Goal: Transaction & Acquisition: Purchase product/service

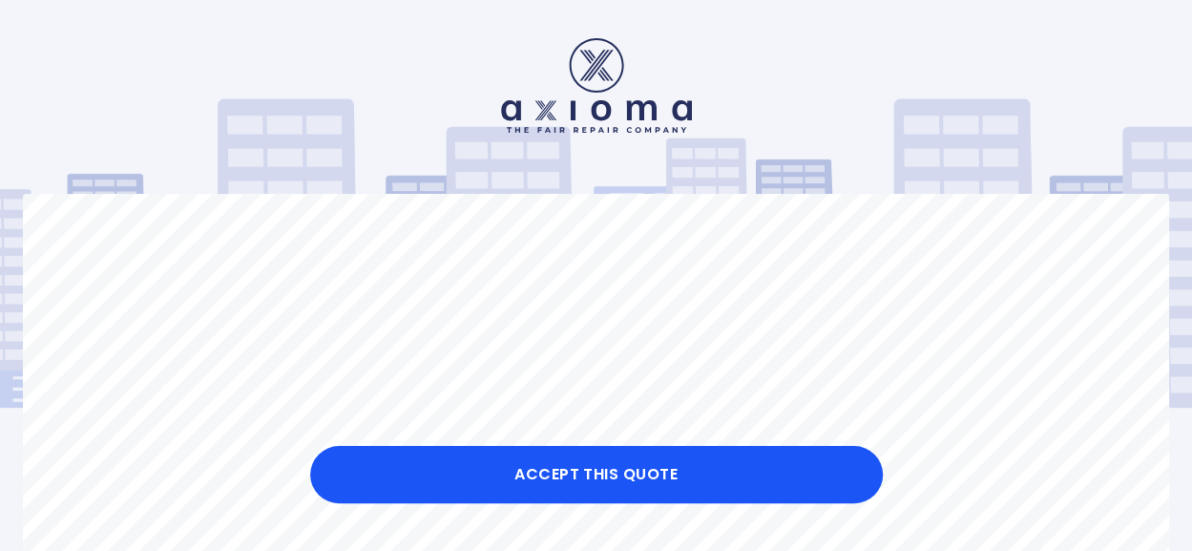
click at [1059, 71] on div at bounding box center [596, 85] width 1146 height 94
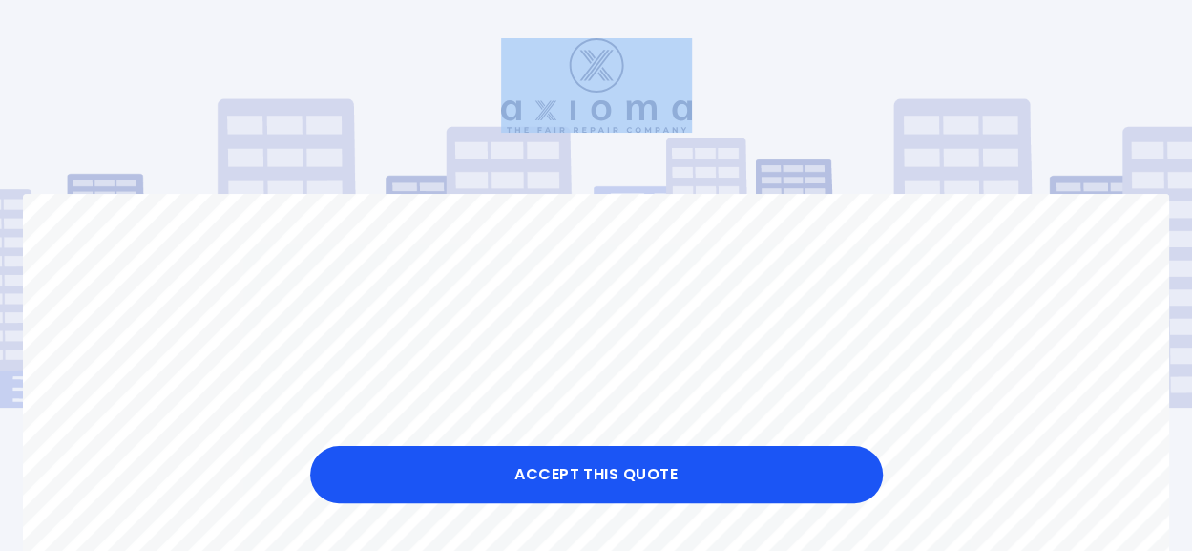
click at [1059, 71] on div at bounding box center [596, 85] width 1146 height 94
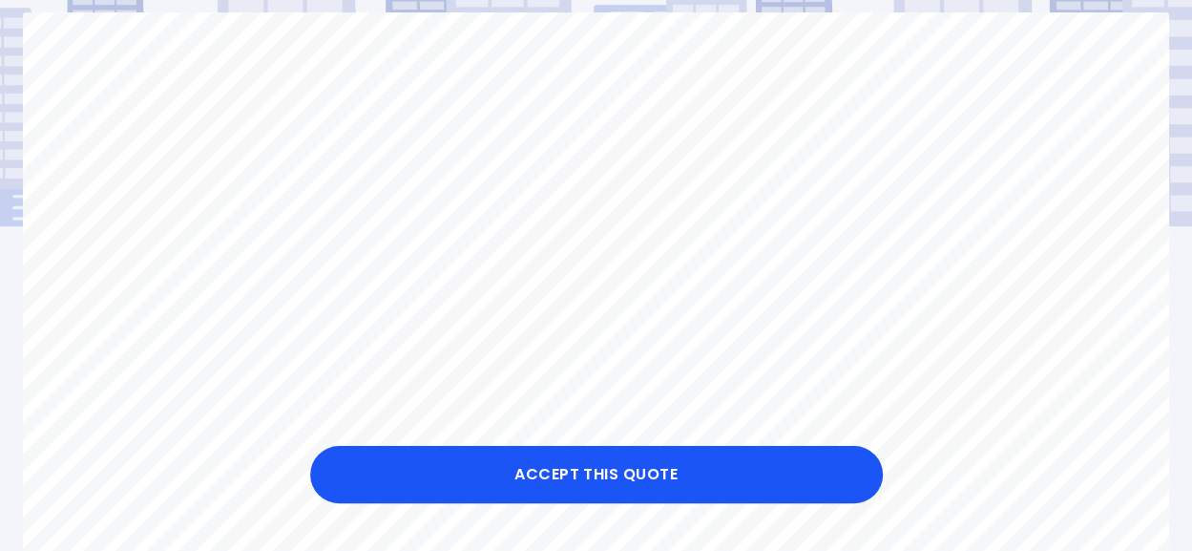
scroll to position [182, 0]
click at [194, 500] on div "Accept this Quote" at bounding box center [596, 520] width 1192 height 61
